Goal: Transaction & Acquisition: Download file/media

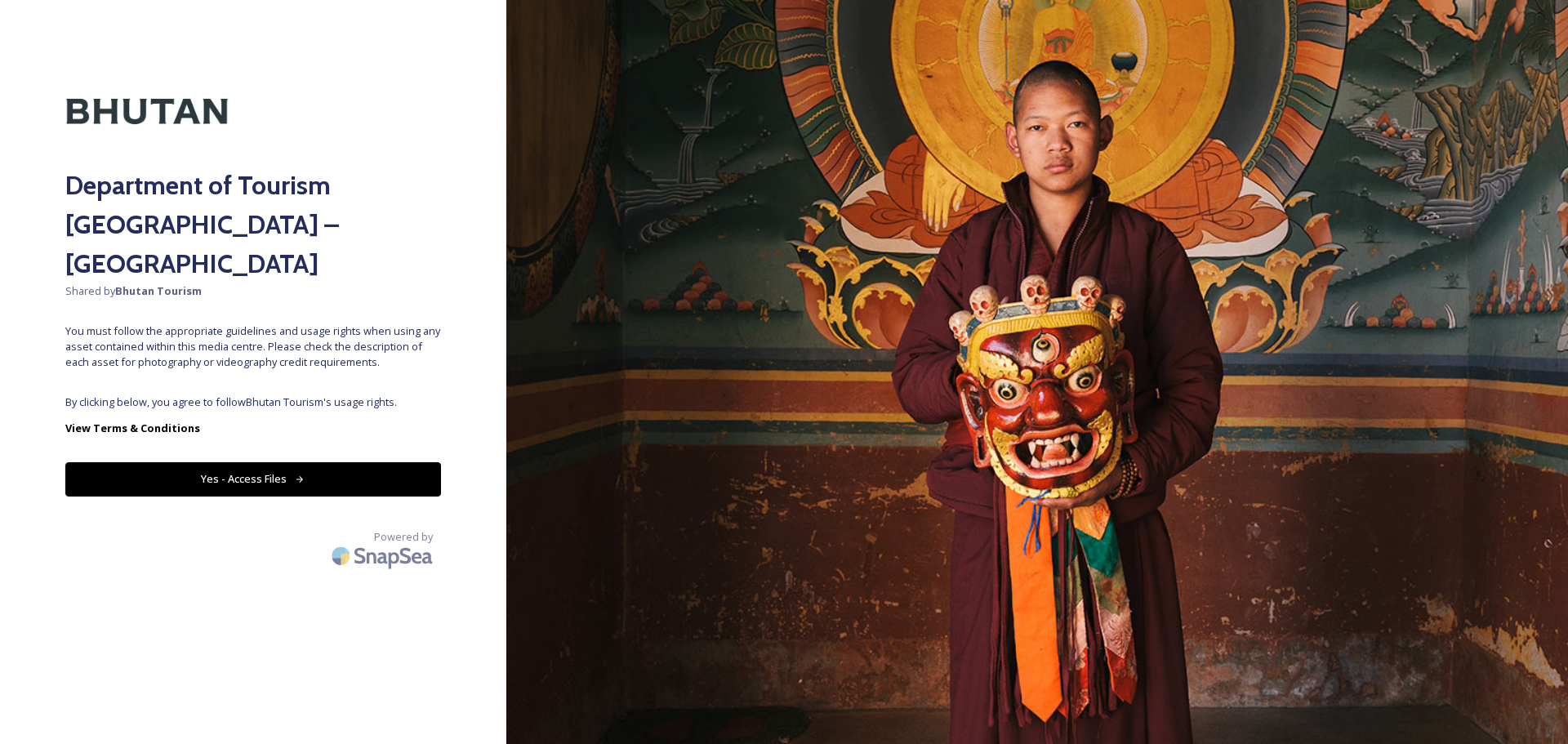
click at [223, 462] on button "Yes - Access Files" at bounding box center [253, 479] width 376 height 33
click at [231, 462] on button "Yes - Access Files" at bounding box center [253, 479] width 376 height 33
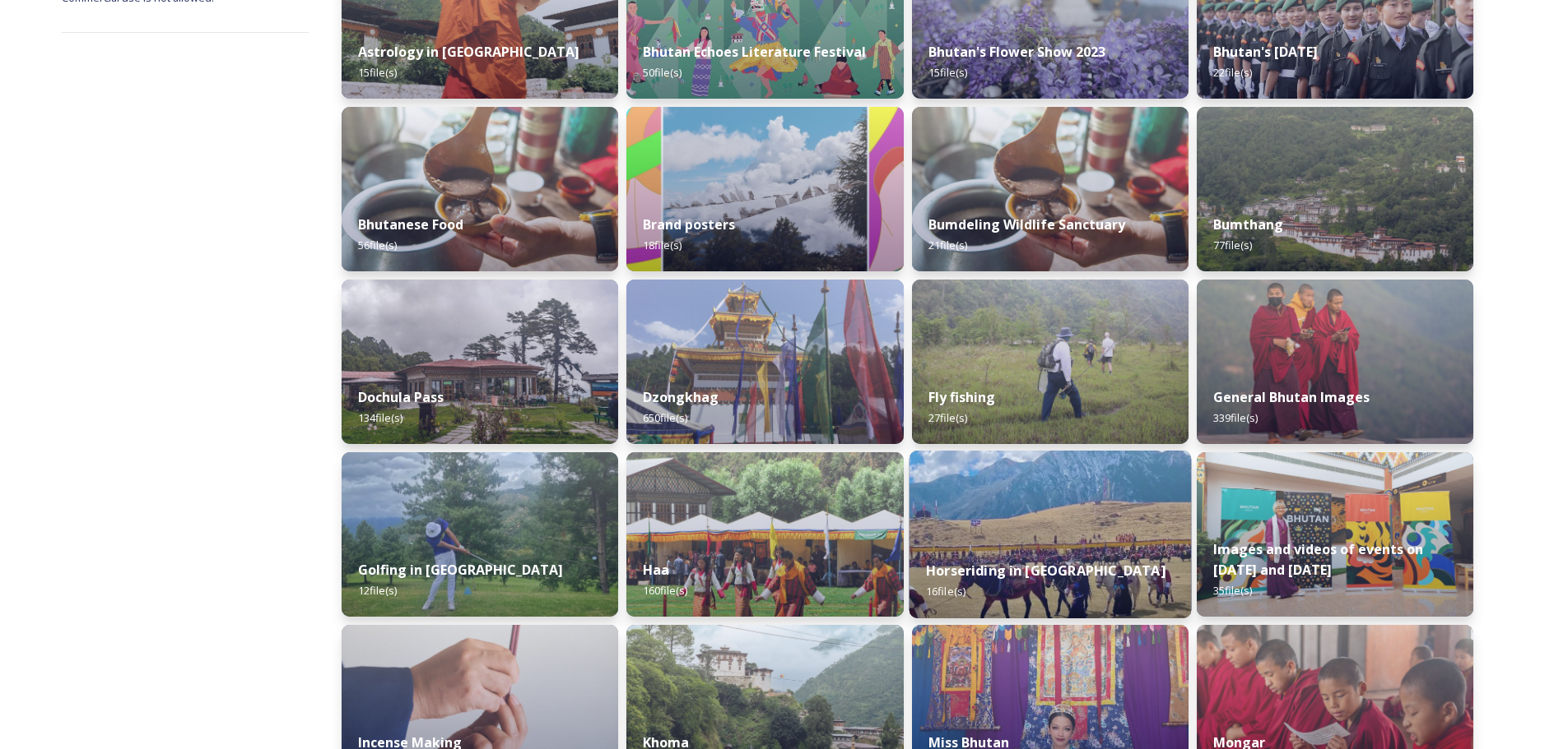
scroll to position [82, 0]
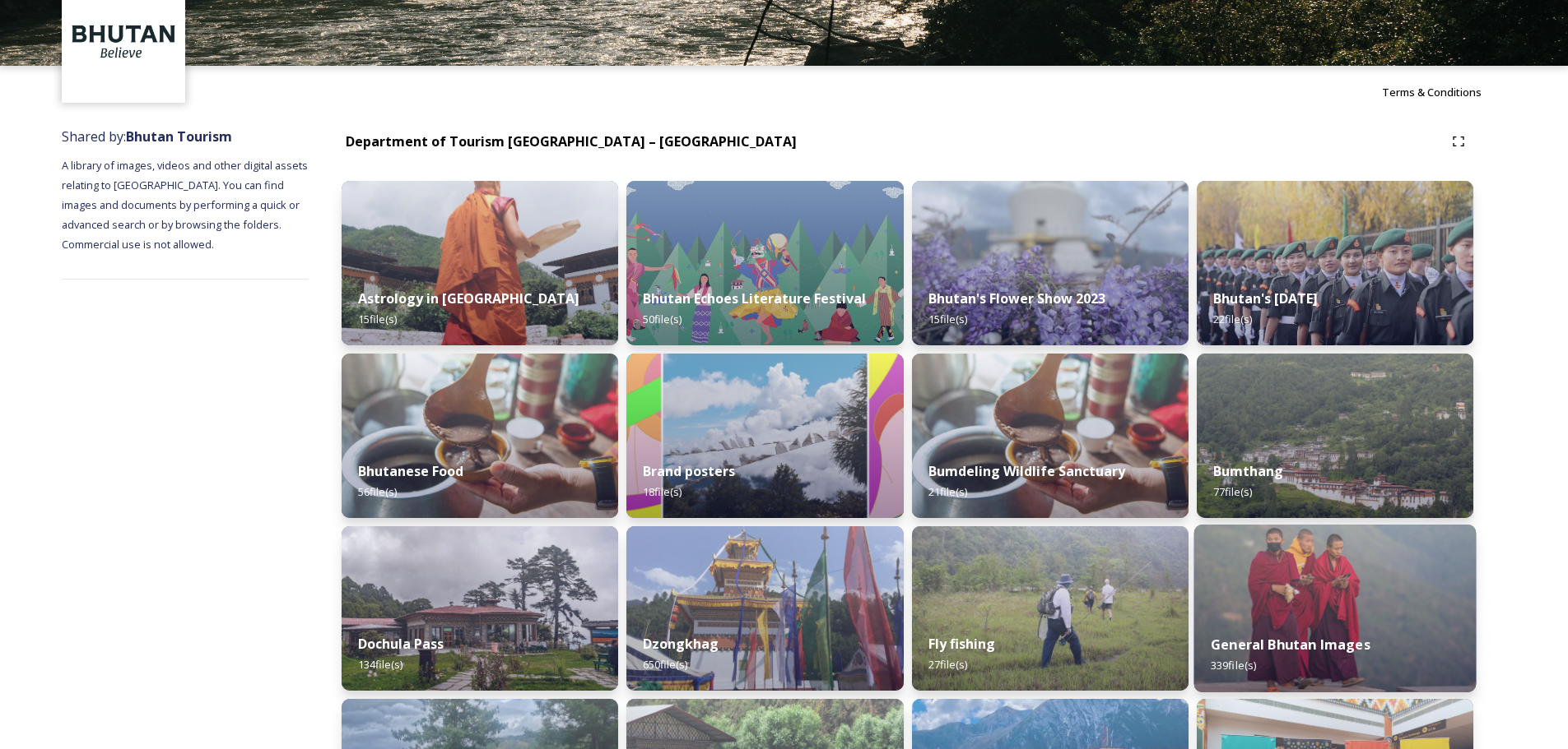
click at [1323, 605] on img at bounding box center [1334, 608] width 282 height 168
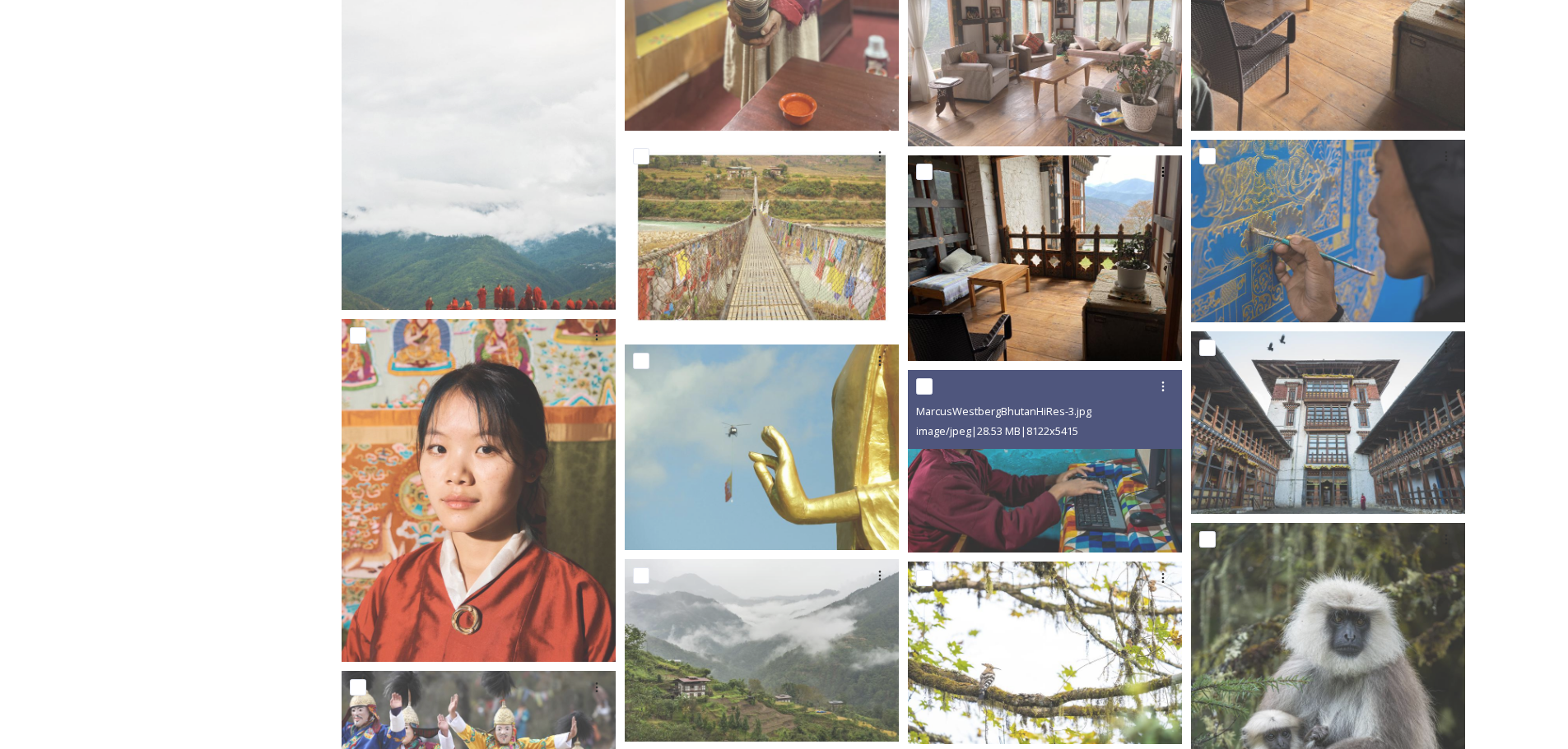
scroll to position [576, 0]
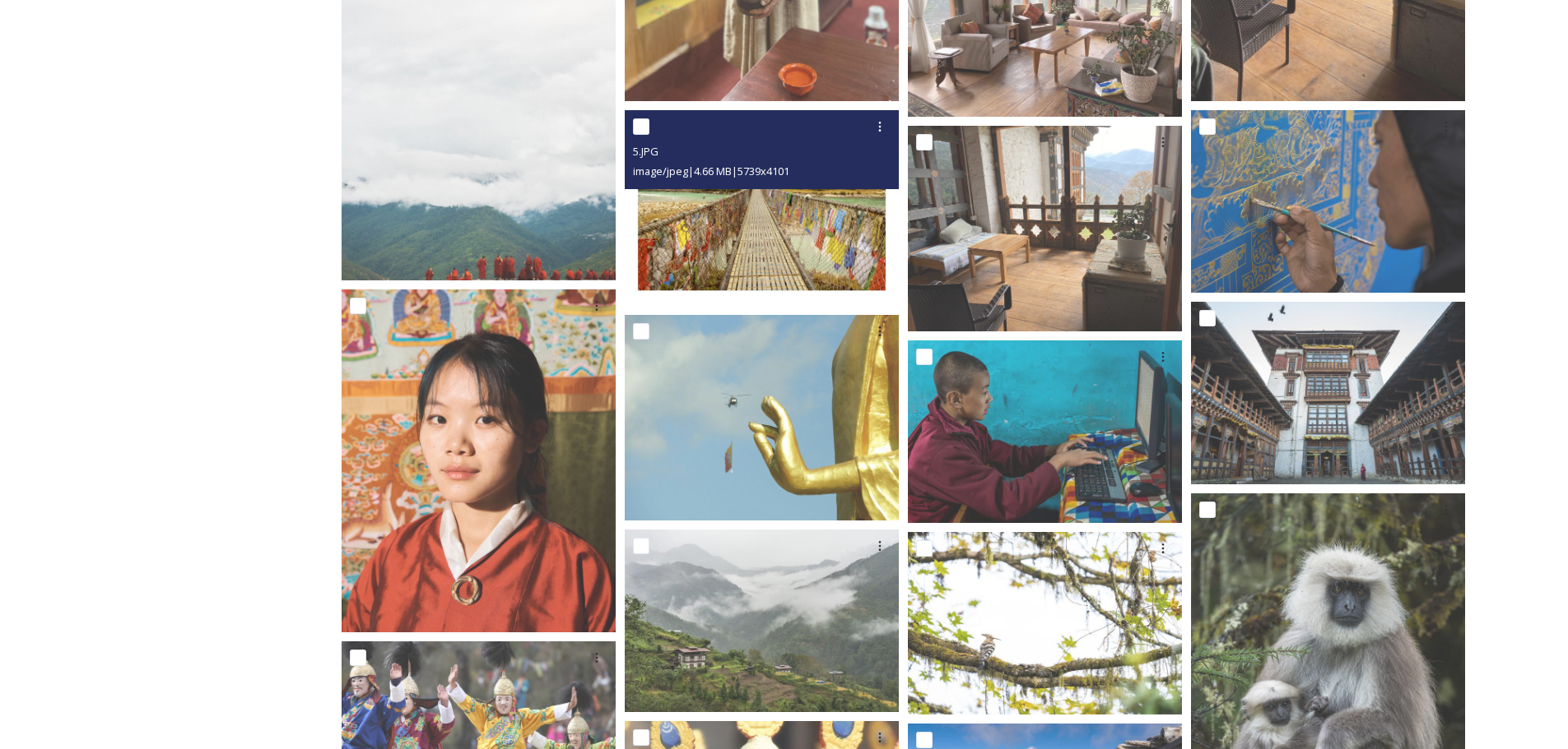
click at [719, 238] on img at bounding box center [762, 208] width 274 height 195
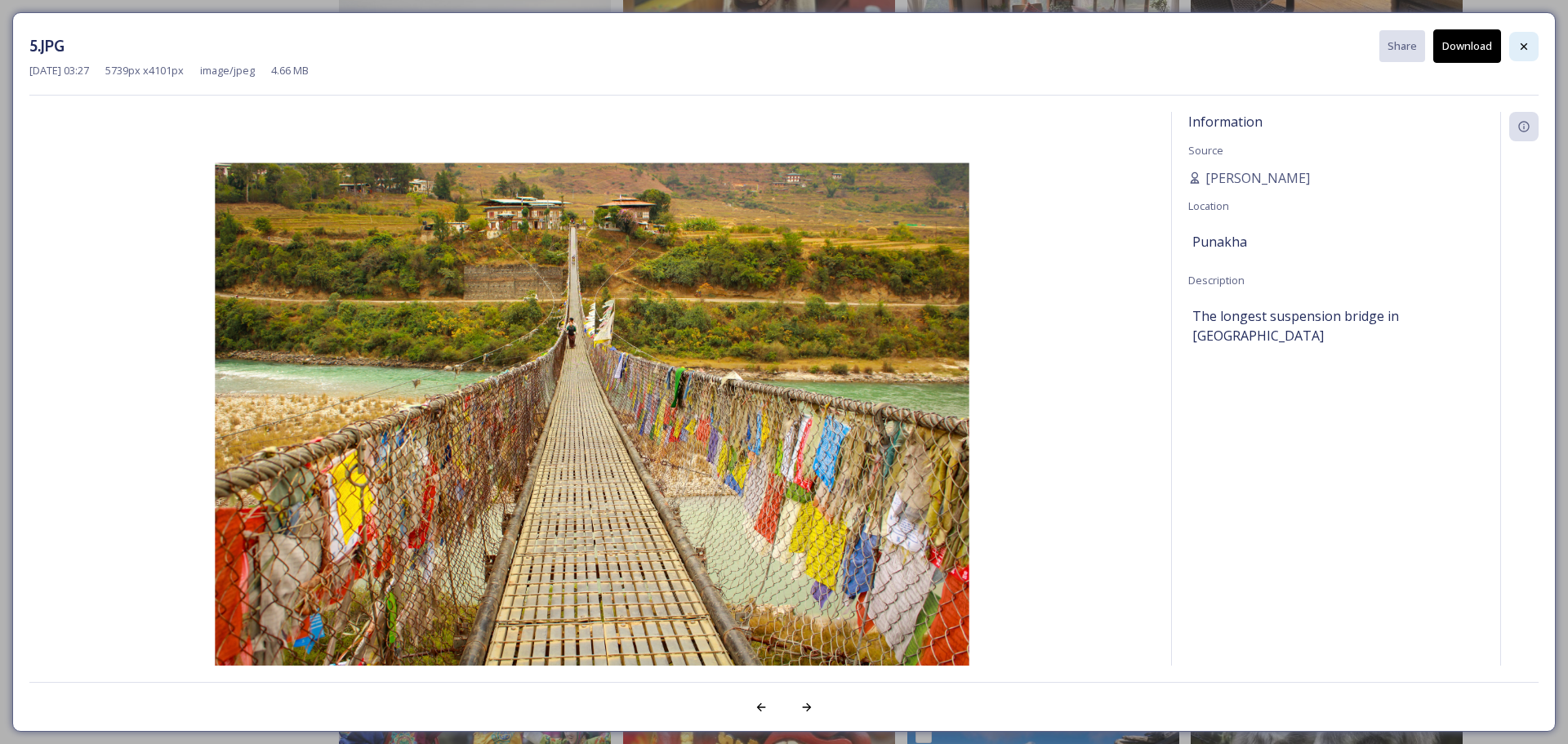
click at [1518, 50] on icon at bounding box center [1523, 47] width 13 height 13
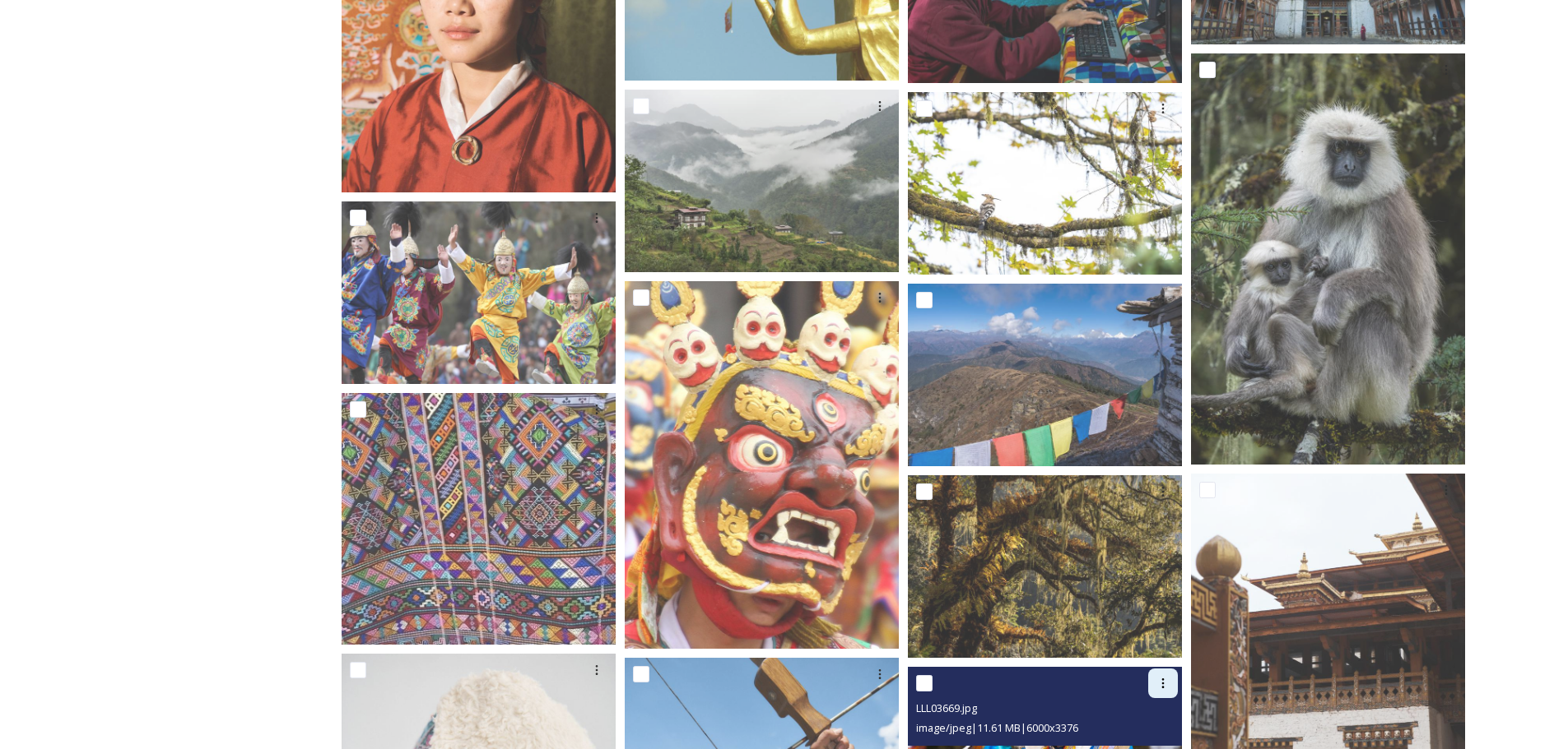
scroll to position [1151, 0]
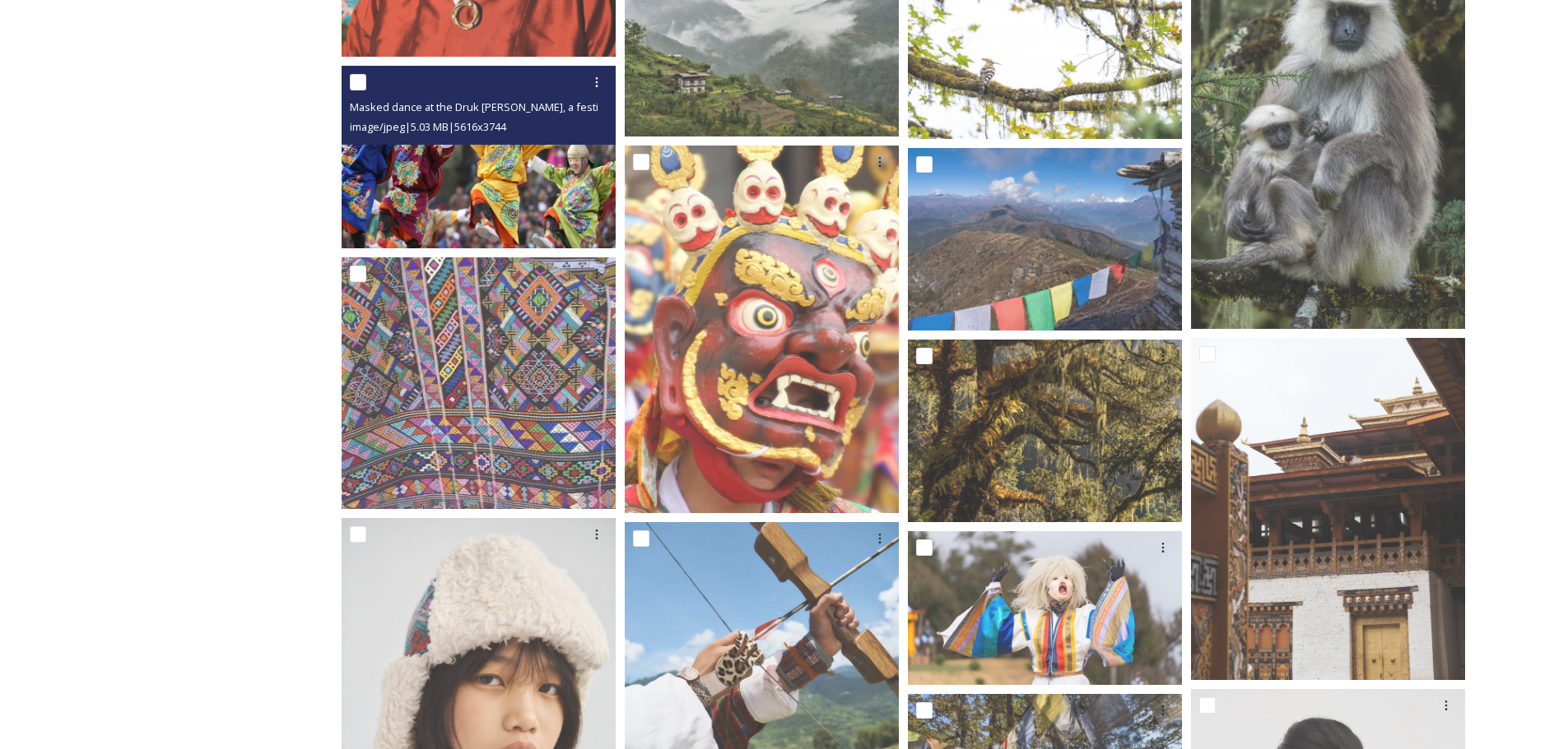
click at [433, 172] on img at bounding box center [479, 156] width 274 height 182
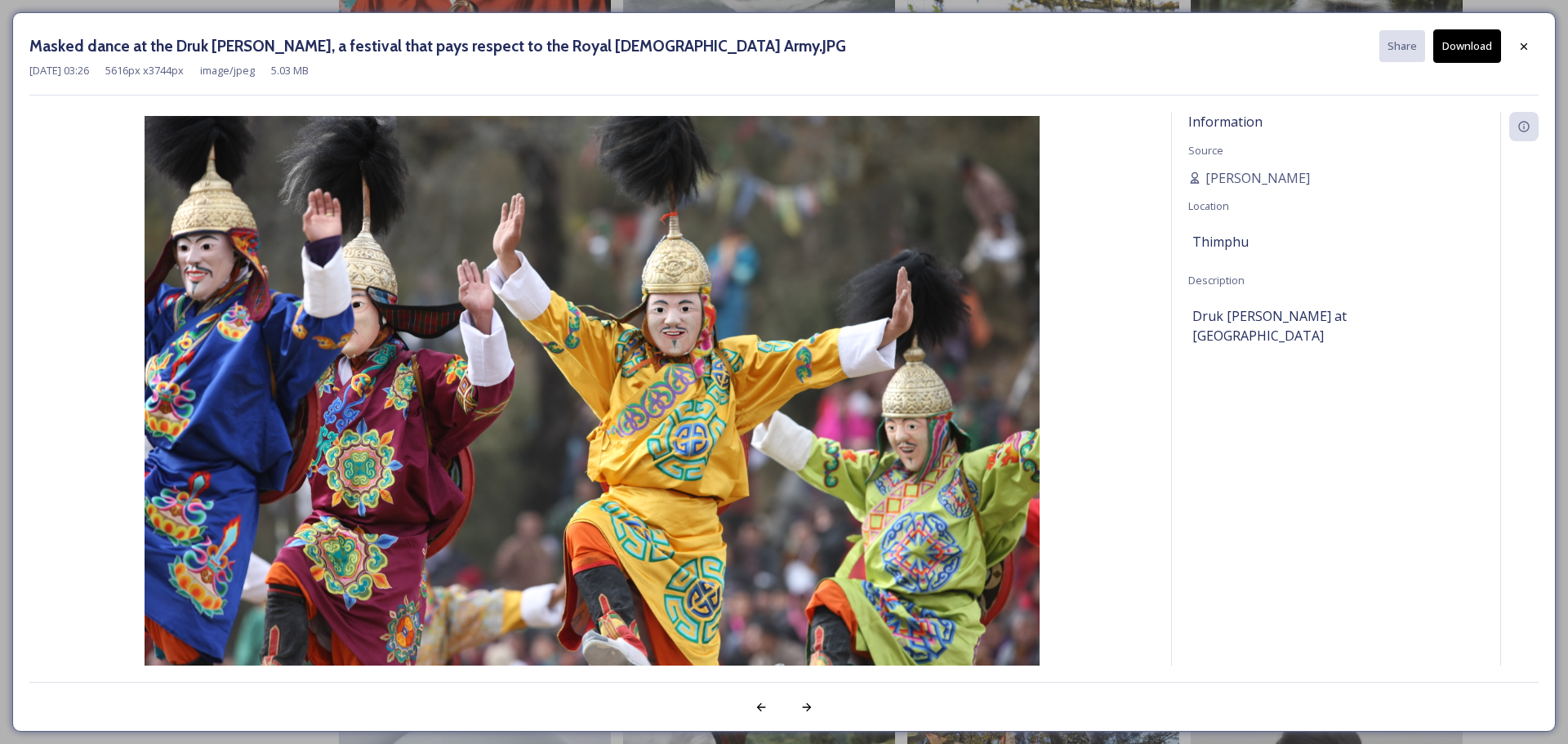
click at [1471, 53] on button "Download" at bounding box center [1466, 46] width 68 height 33
click at [1524, 44] on icon at bounding box center [1523, 47] width 13 height 13
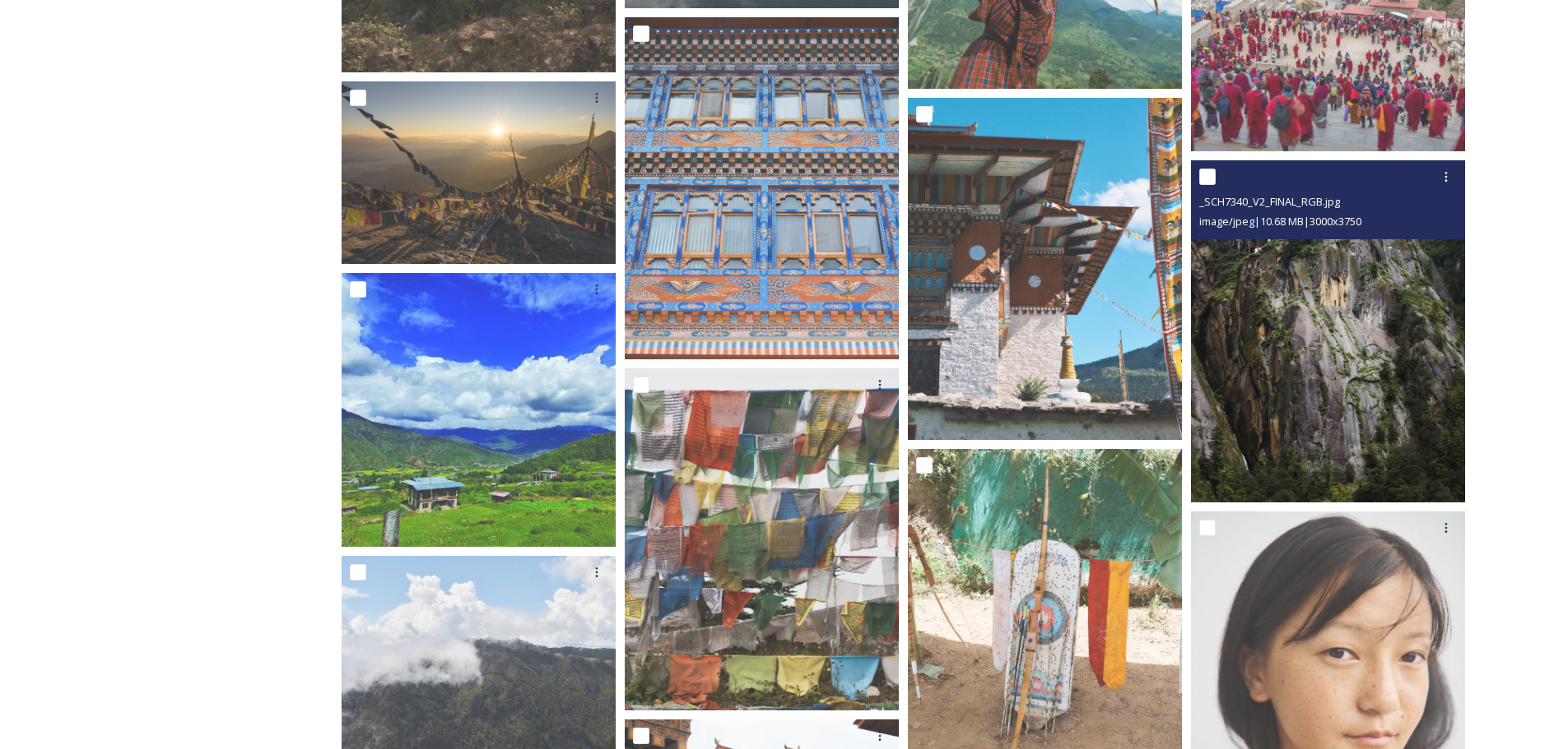
scroll to position [2878, 0]
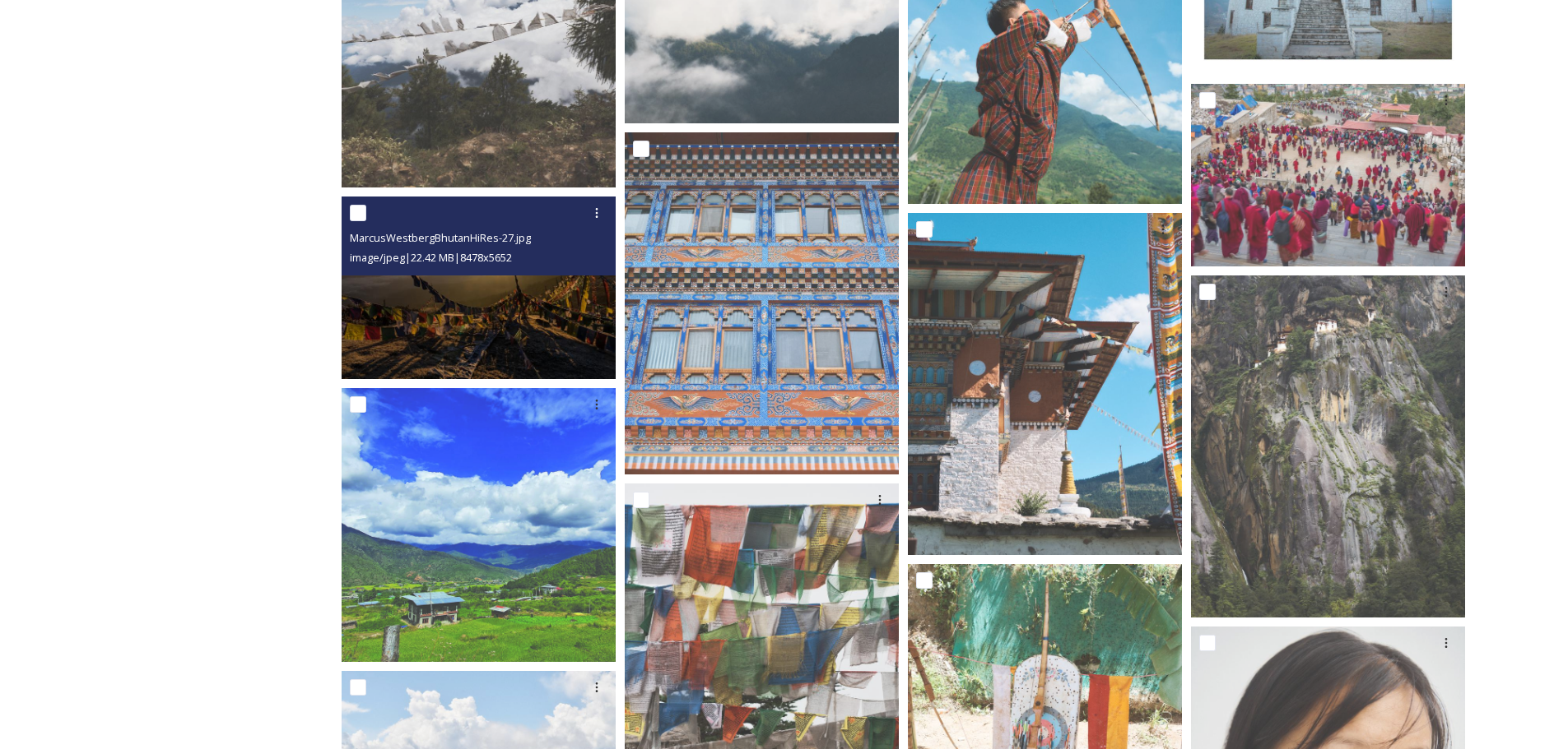
click at [461, 297] on img at bounding box center [479, 287] width 274 height 182
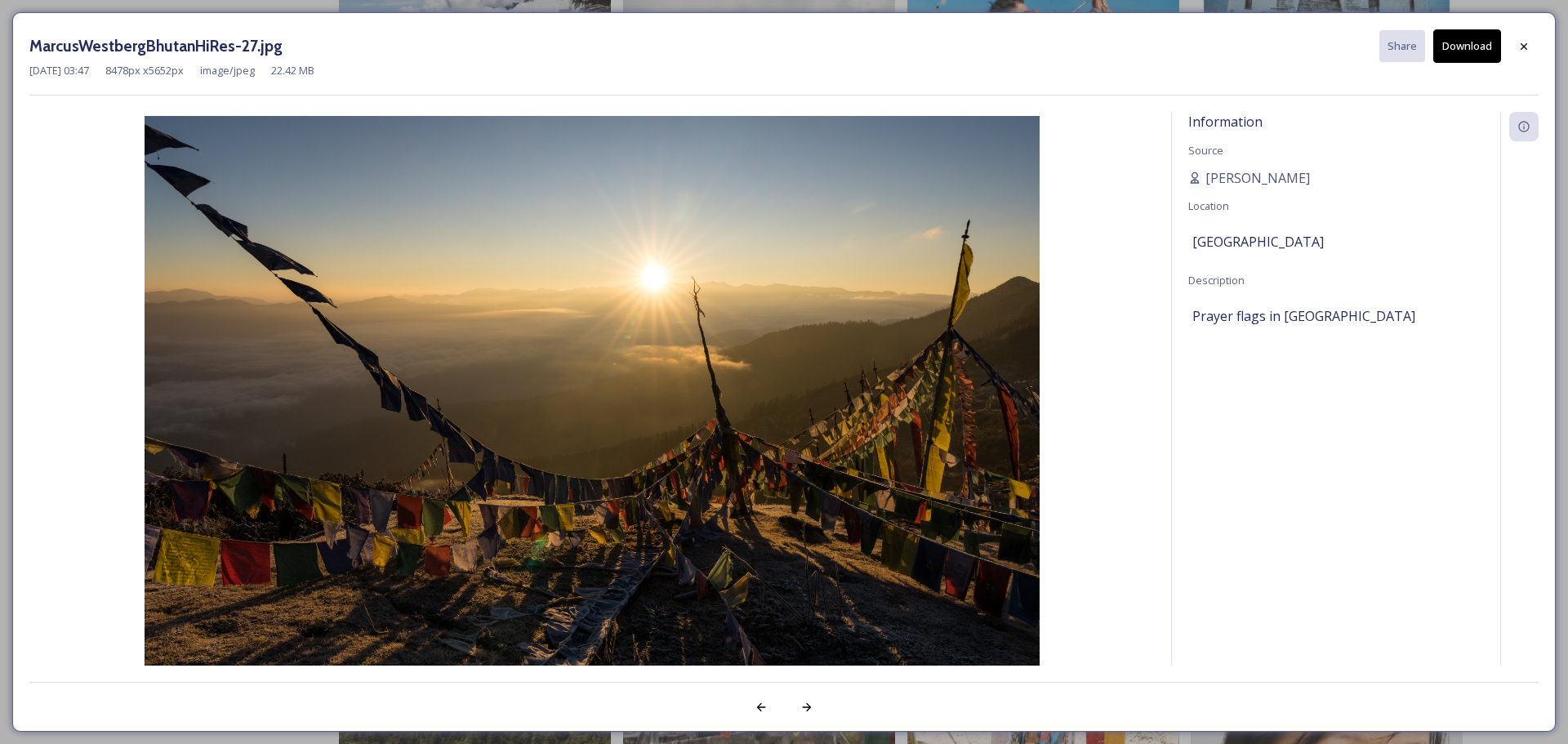
click at [1475, 41] on button "Download" at bounding box center [1466, 46] width 68 height 33
click at [1530, 50] on div at bounding box center [1523, 46] width 29 height 29
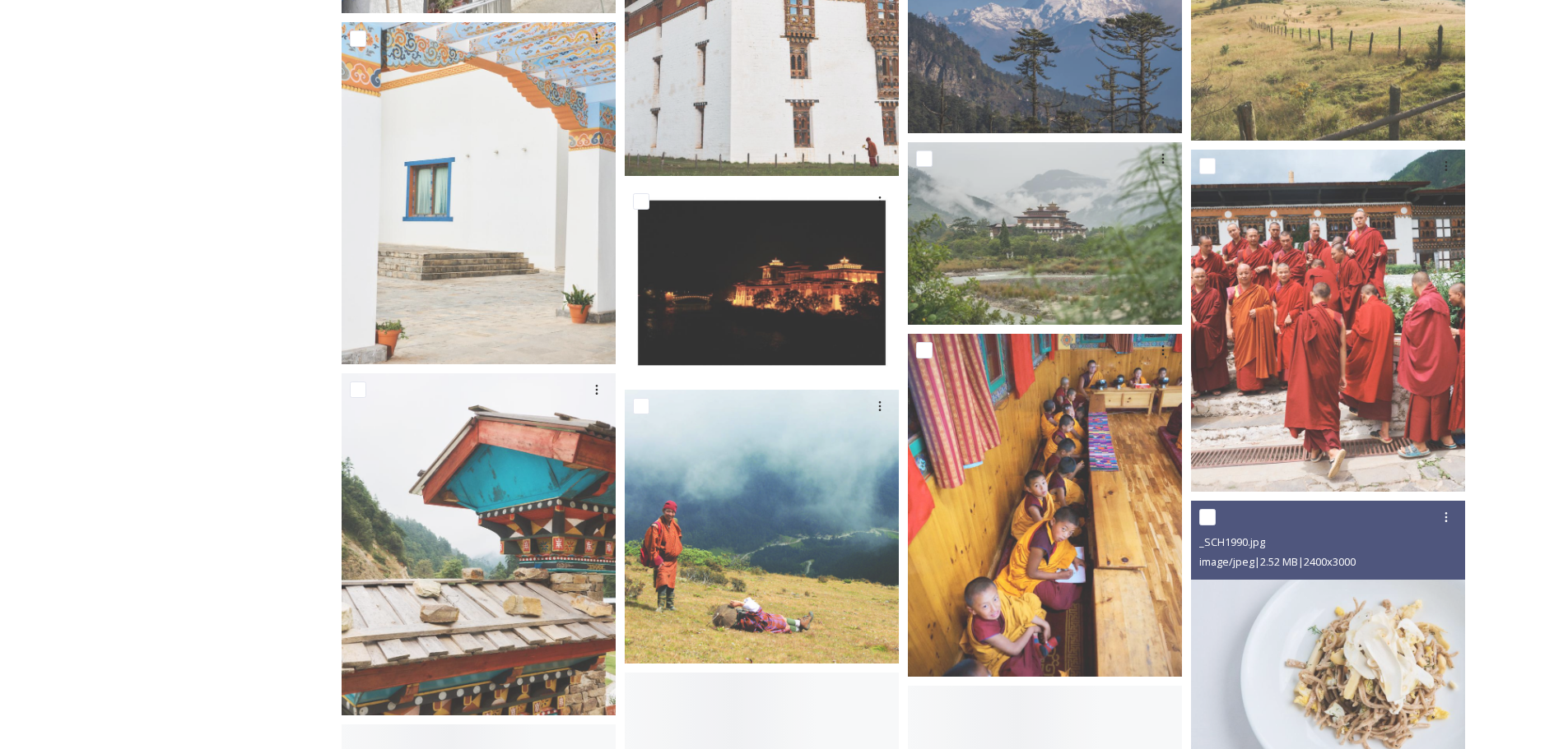
scroll to position [5510, 0]
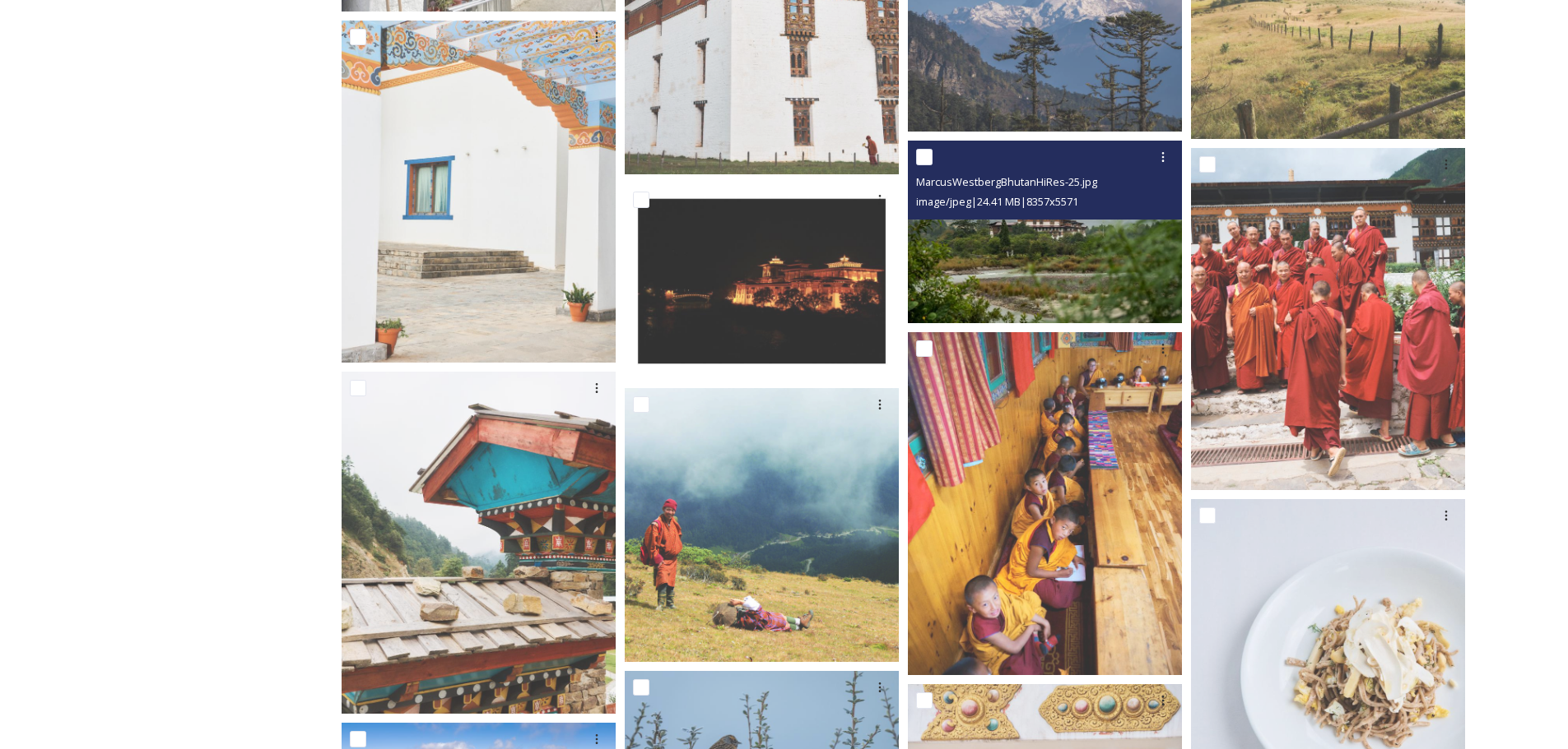
click at [1017, 280] on img at bounding box center [1045, 232] width 274 height 182
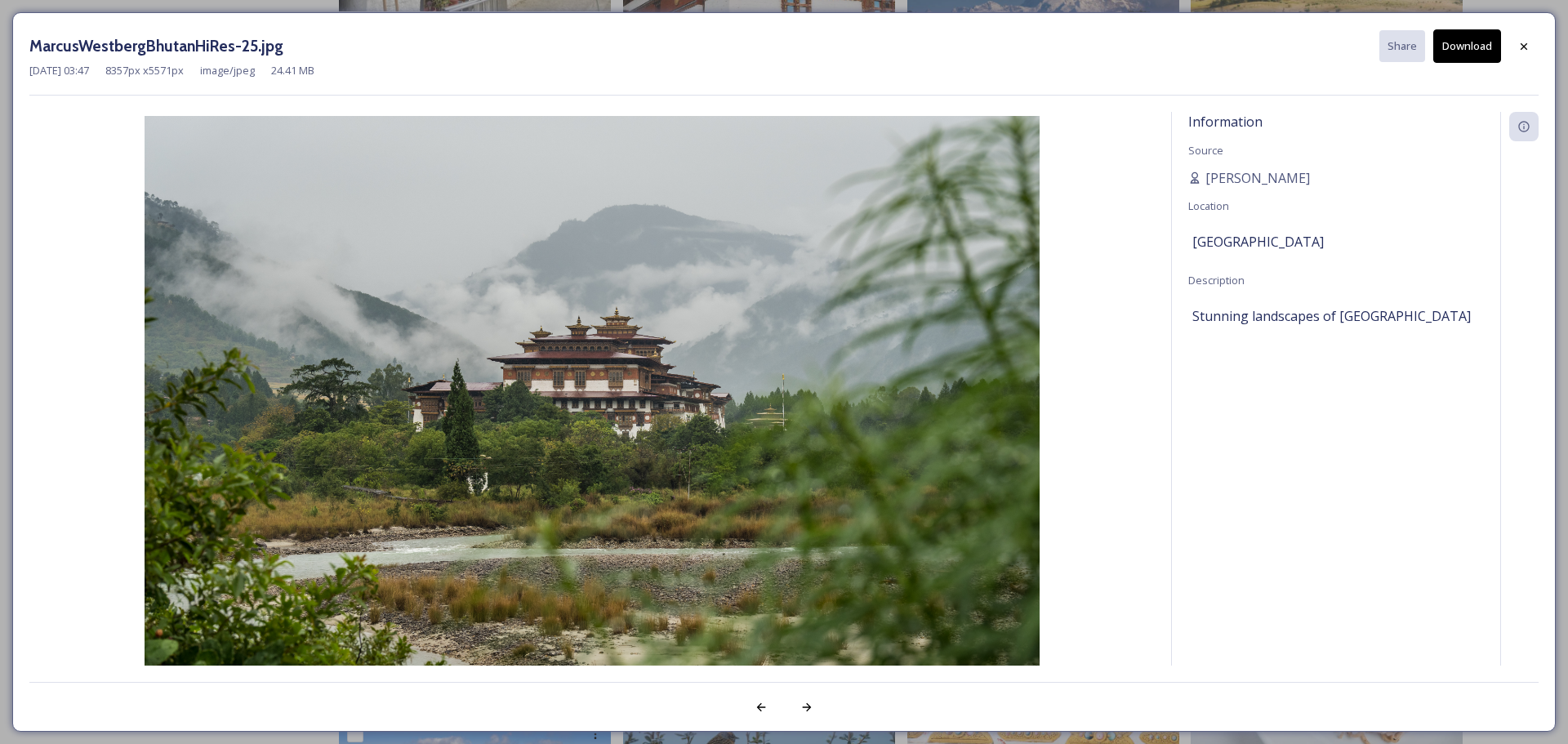
click at [1469, 39] on button "Download" at bounding box center [1466, 46] width 68 height 33
click at [1530, 43] on div at bounding box center [1523, 46] width 29 height 29
